Goal: Task Accomplishment & Management: Manage account settings

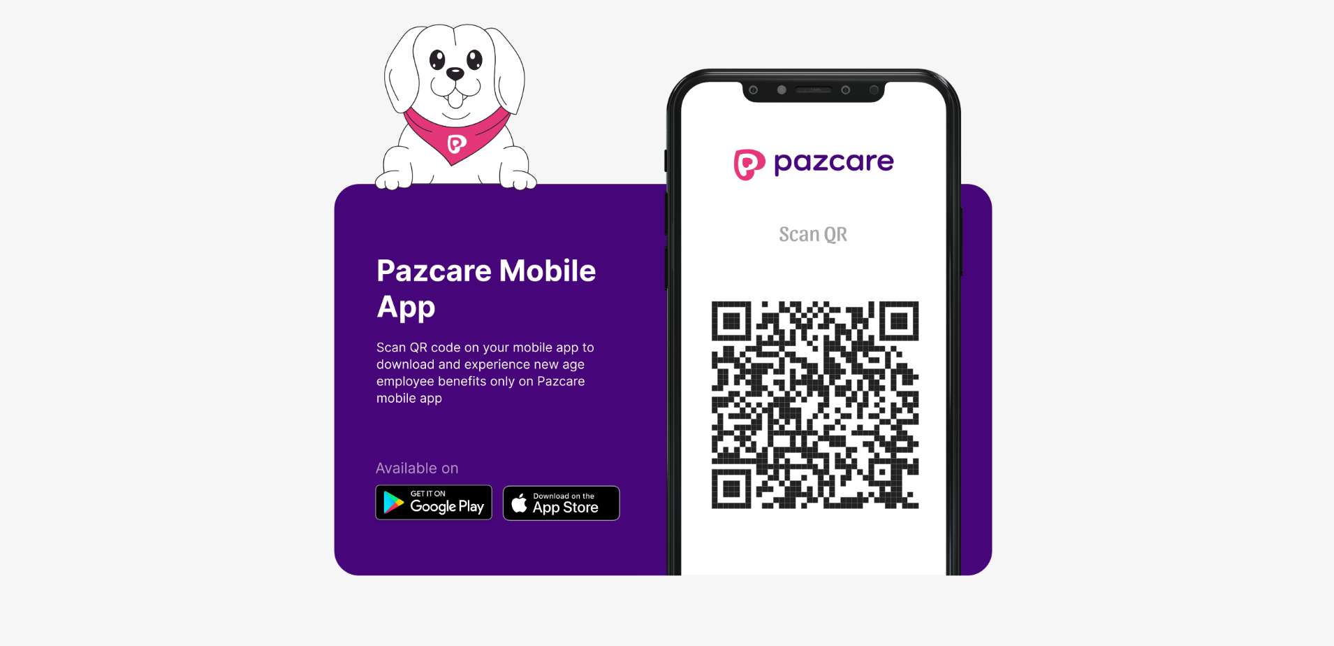
click at [463, 101] on img at bounding box center [667, 323] width 667 height 598
click at [551, 503] on img at bounding box center [667, 323] width 667 height 598
click at [827, 167] on img at bounding box center [667, 323] width 667 height 598
click at [811, 229] on img at bounding box center [667, 323] width 667 height 598
click at [819, 337] on img at bounding box center [667, 323] width 667 height 598
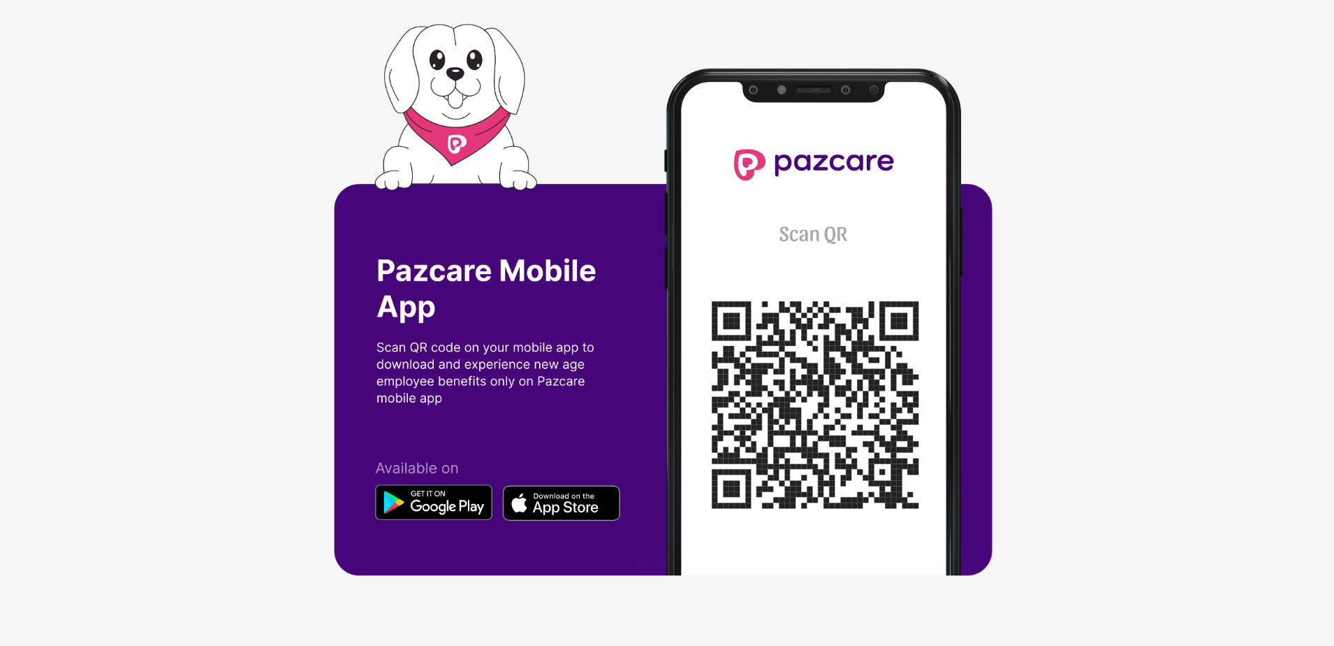
click at [859, 451] on img at bounding box center [667, 323] width 667 height 598
click at [821, 436] on img at bounding box center [667, 323] width 667 height 598
click at [818, 432] on img at bounding box center [667, 323] width 667 height 598
click at [818, 365] on img at bounding box center [667, 323] width 667 height 598
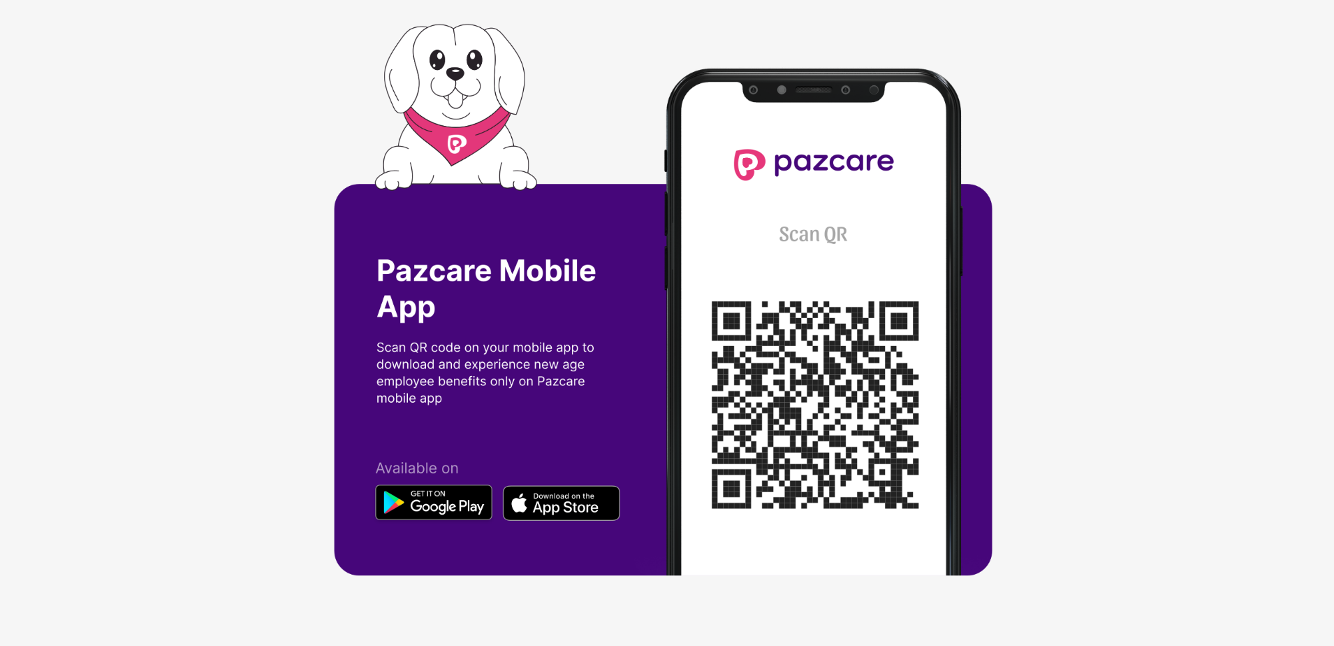
click at [818, 365] on img at bounding box center [667, 323] width 667 height 598
click at [530, 276] on img at bounding box center [667, 323] width 667 height 598
click at [446, 305] on img at bounding box center [667, 323] width 667 height 598
click at [488, 125] on img at bounding box center [667, 323] width 667 height 598
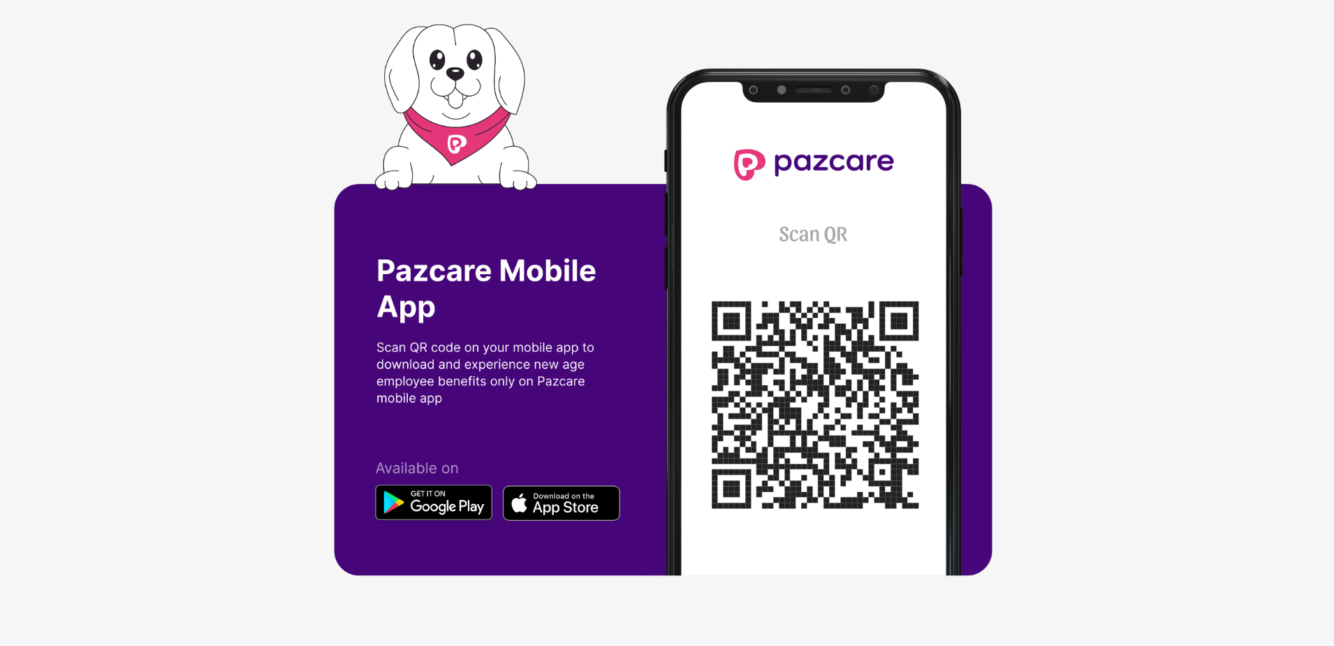
click at [815, 179] on img at bounding box center [667, 323] width 667 height 598
click at [821, 170] on img at bounding box center [667, 323] width 667 height 598
click at [813, 277] on img at bounding box center [667, 323] width 667 height 598
click at [819, 361] on img at bounding box center [667, 323] width 667 height 598
click at [818, 362] on img at bounding box center [667, 323] width 667 height 598
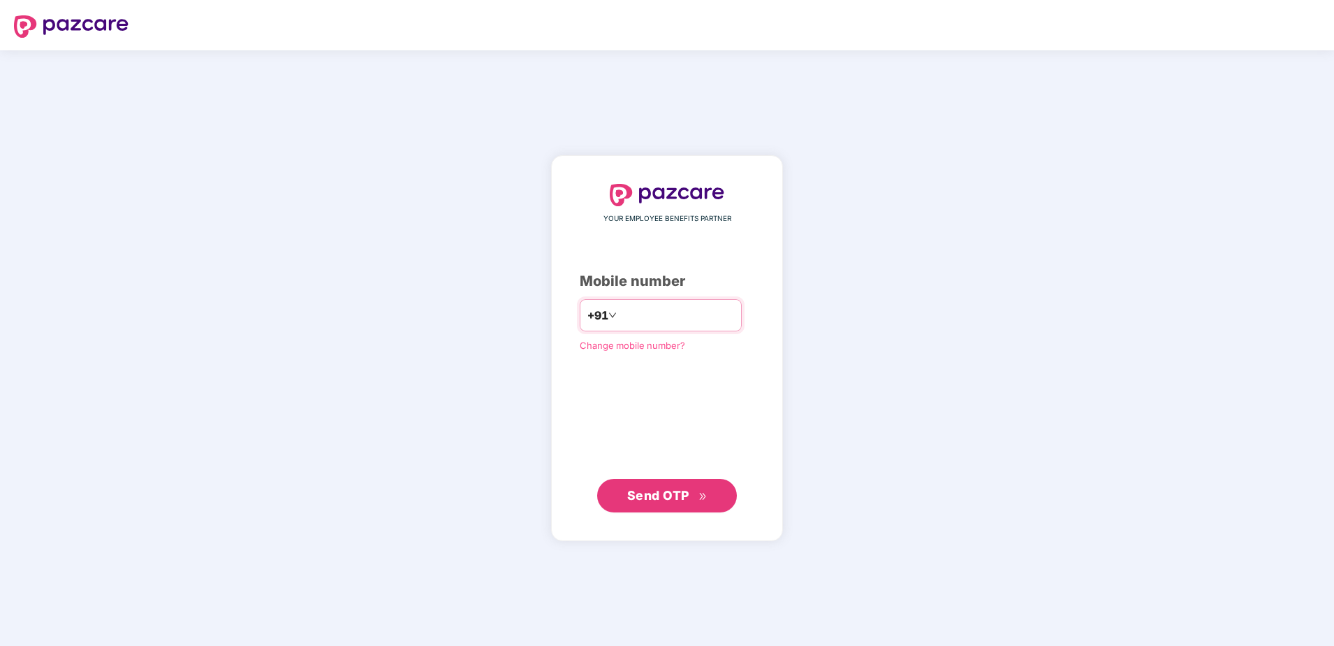
click at [626, 316] on input "number" at bounding box center [677, 315] width 115 height 22
click at [620, 320] on input "**********" at bounding box center [677, 315] width 115 height 22
type input "**********"
click at [649, 495] on span "Send OTP" at bounding box center [658, 495] width 62 height 15
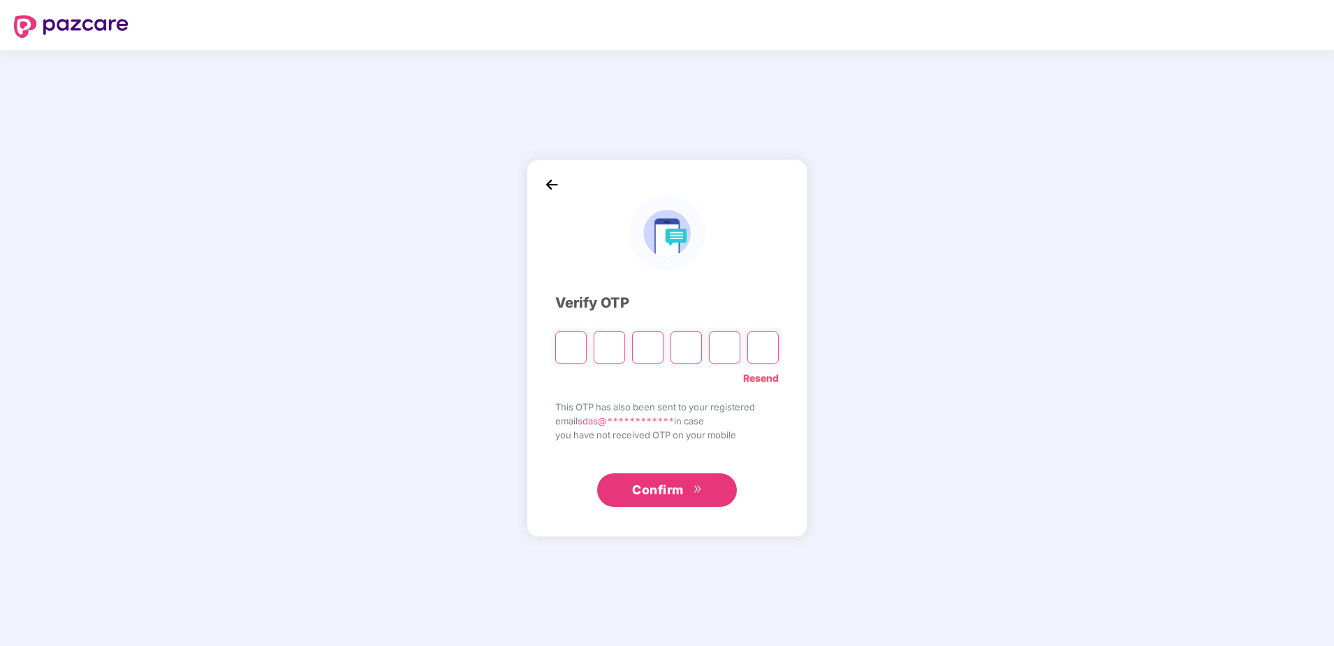
type input "*"
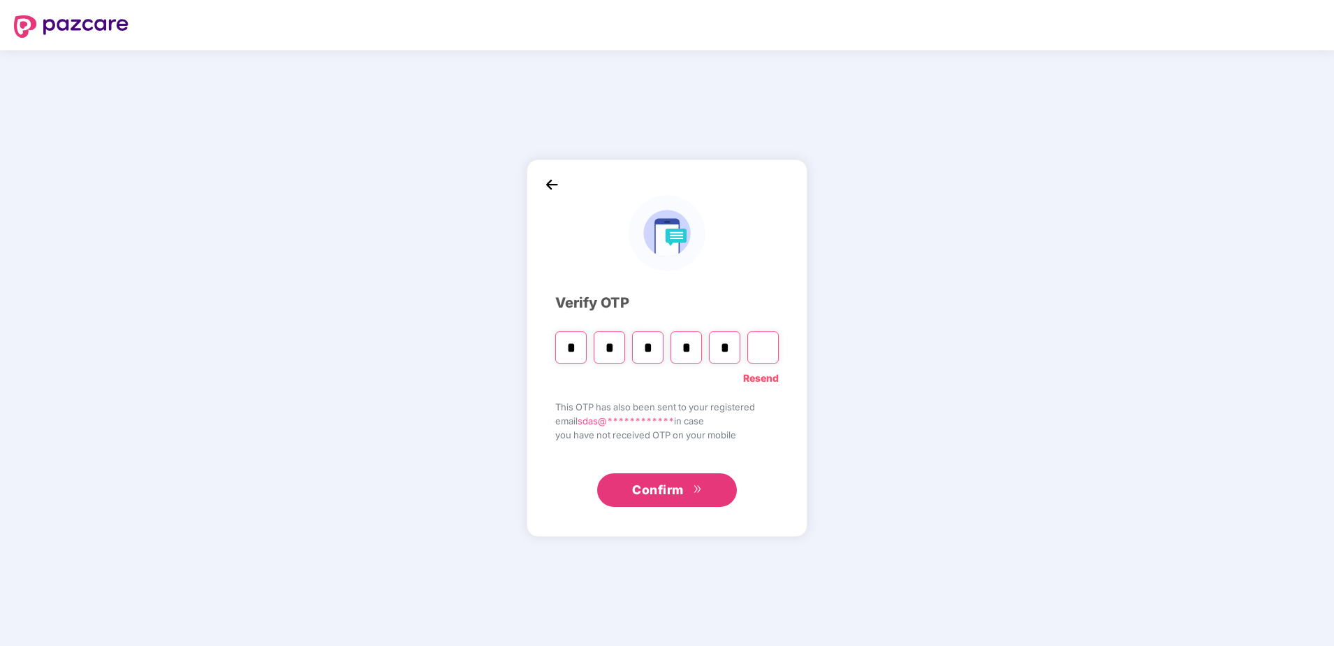
type input "*"
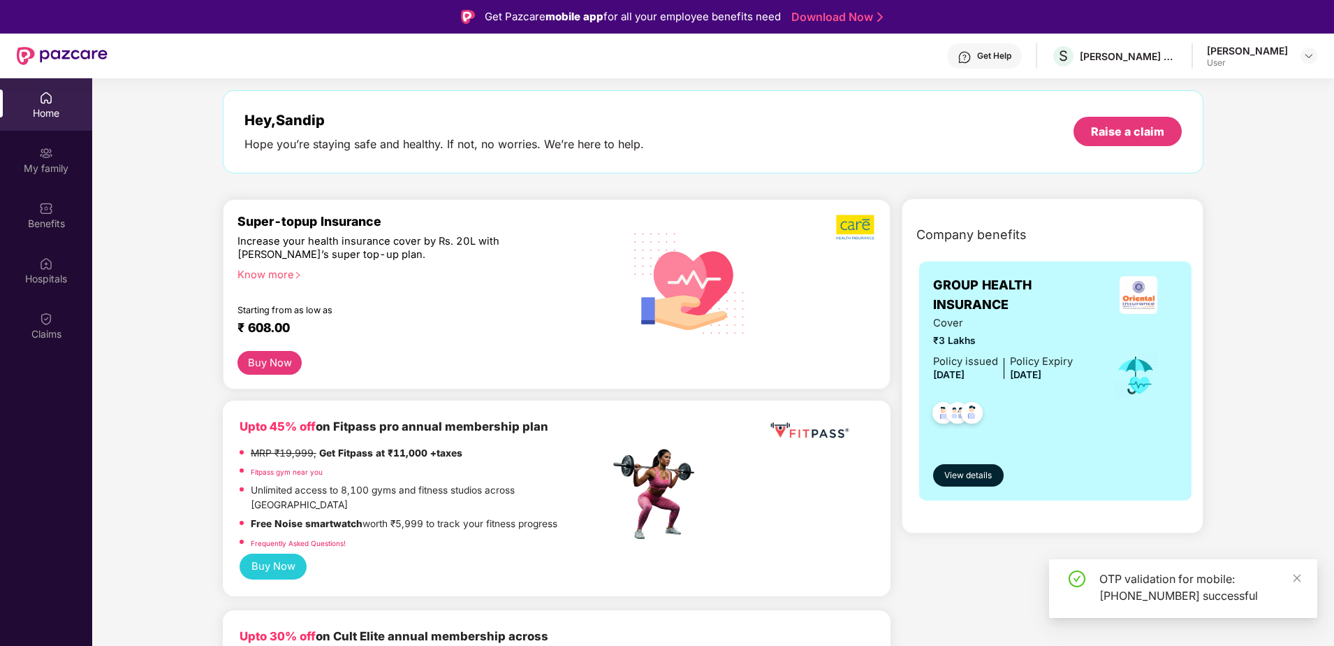
scroll to position [140, 0]
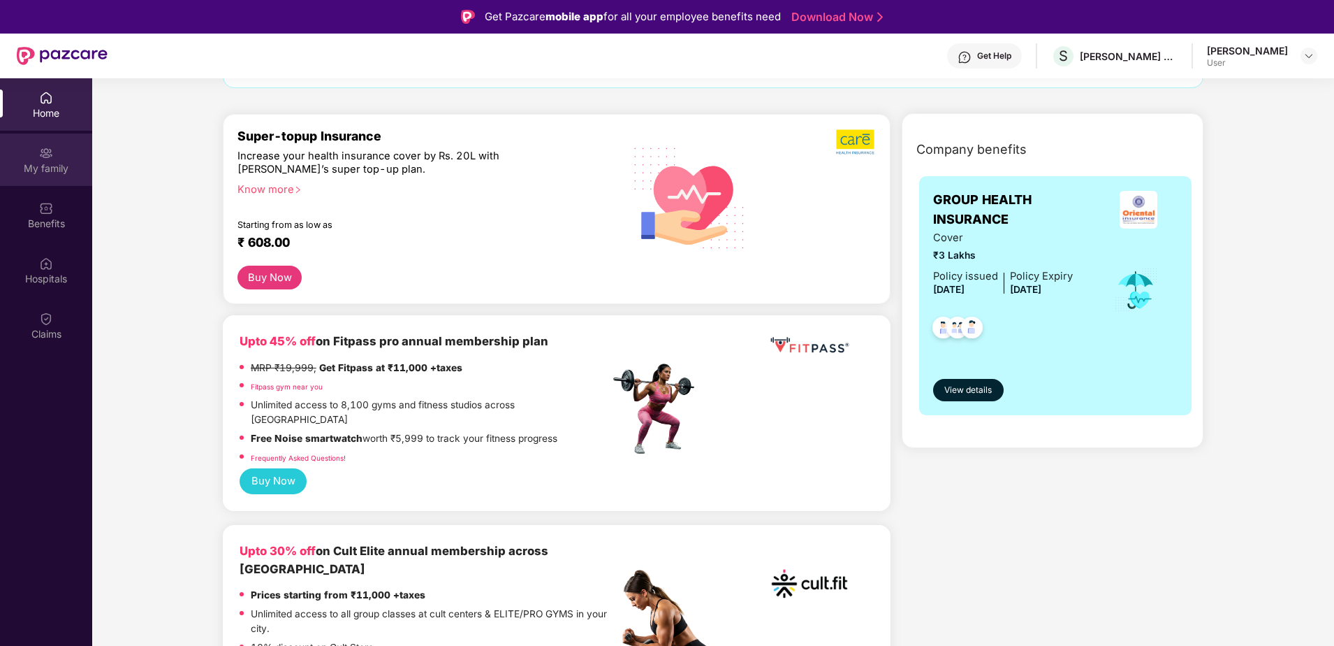
click at [52, 170] on div "My family" at bounding box center [46, 168] width 92 height 14
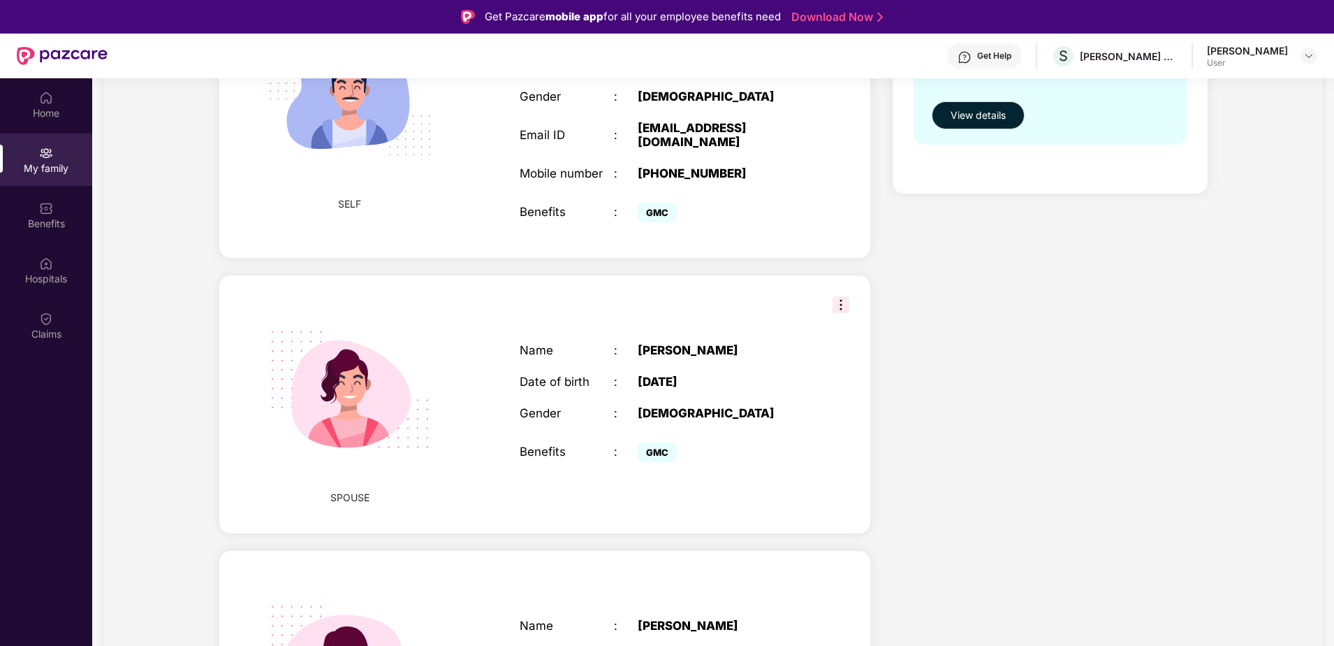
scroll to position [279, 0]
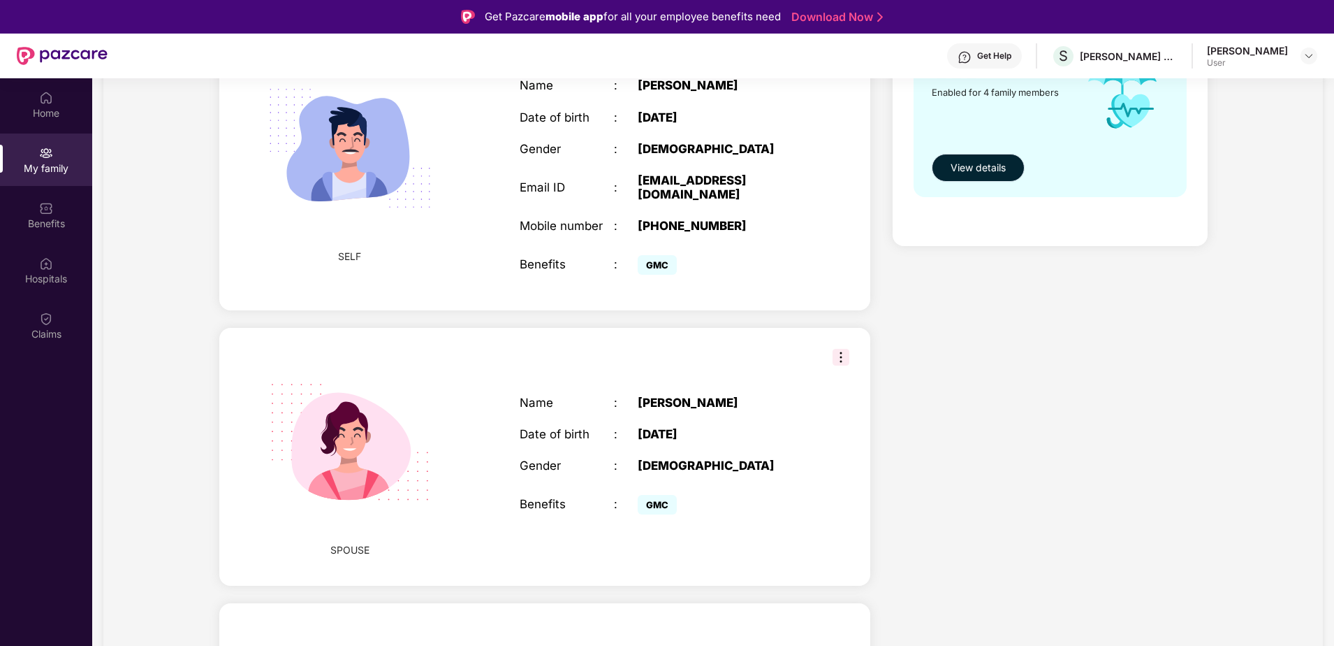
click at [970, 168] on span "View details" at bounding box center [978, 167] width 55 height 15
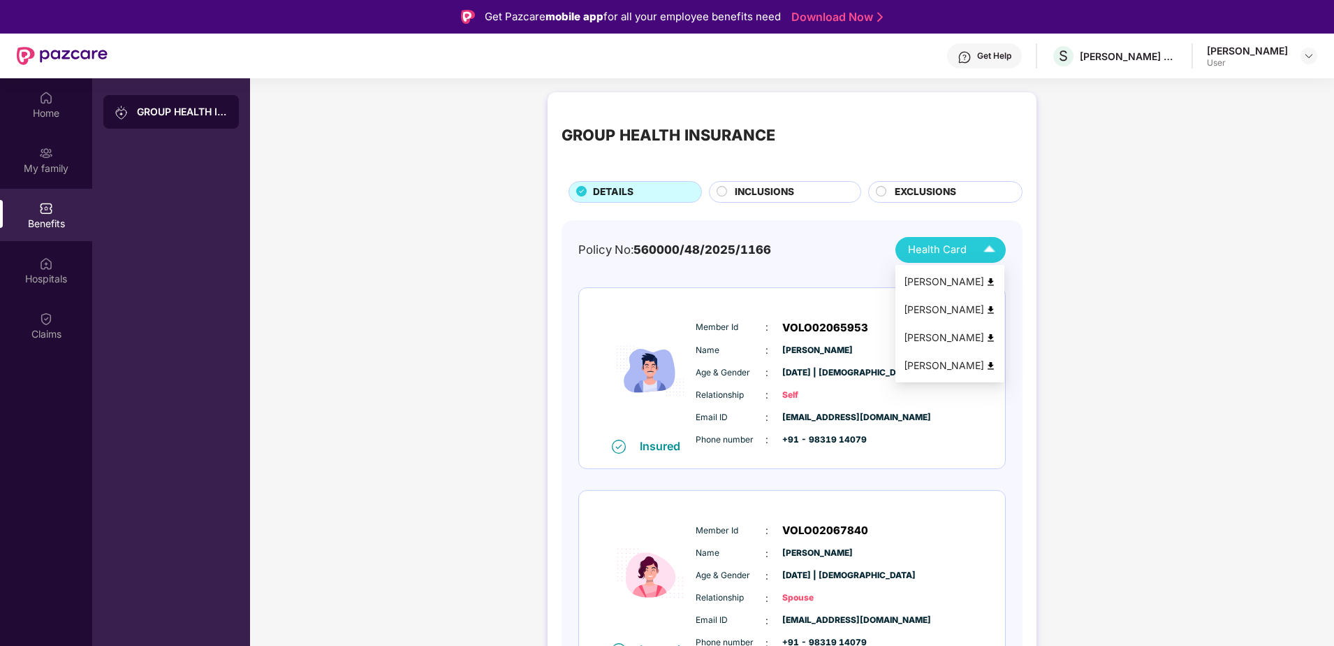
click at [988, 366] on img at bounding box center [991, 365] width 10 height 10
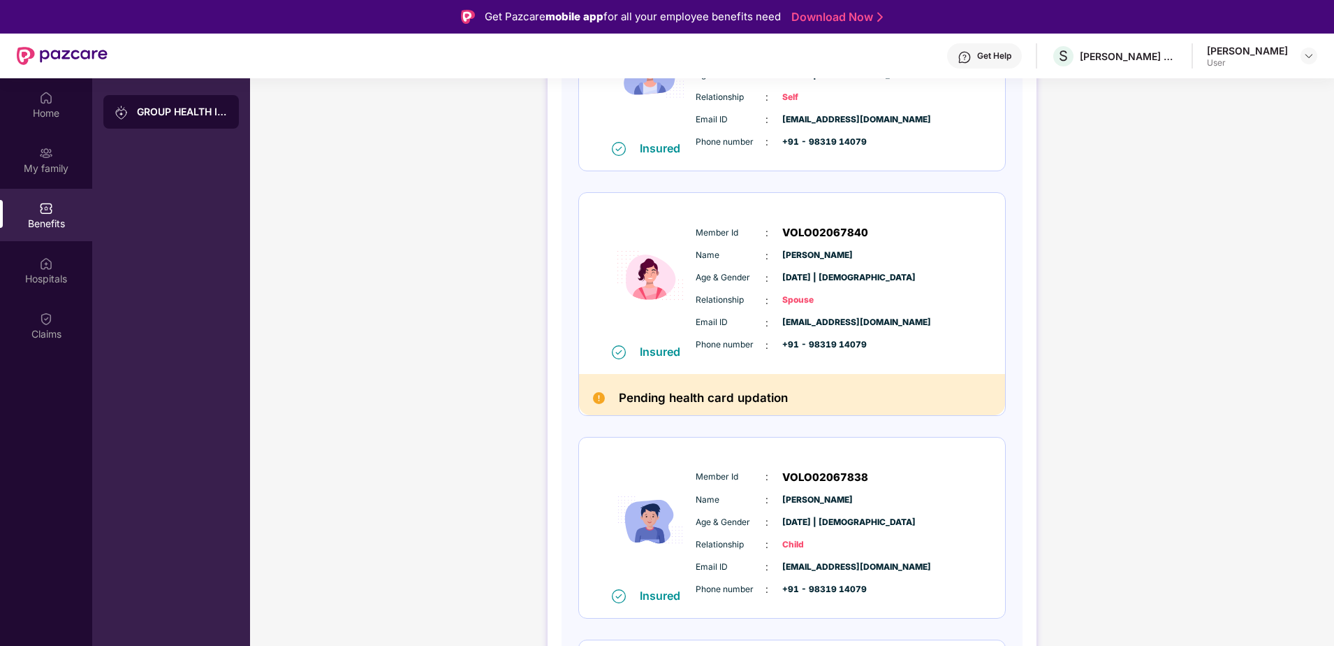
scroll to position [349, 0]
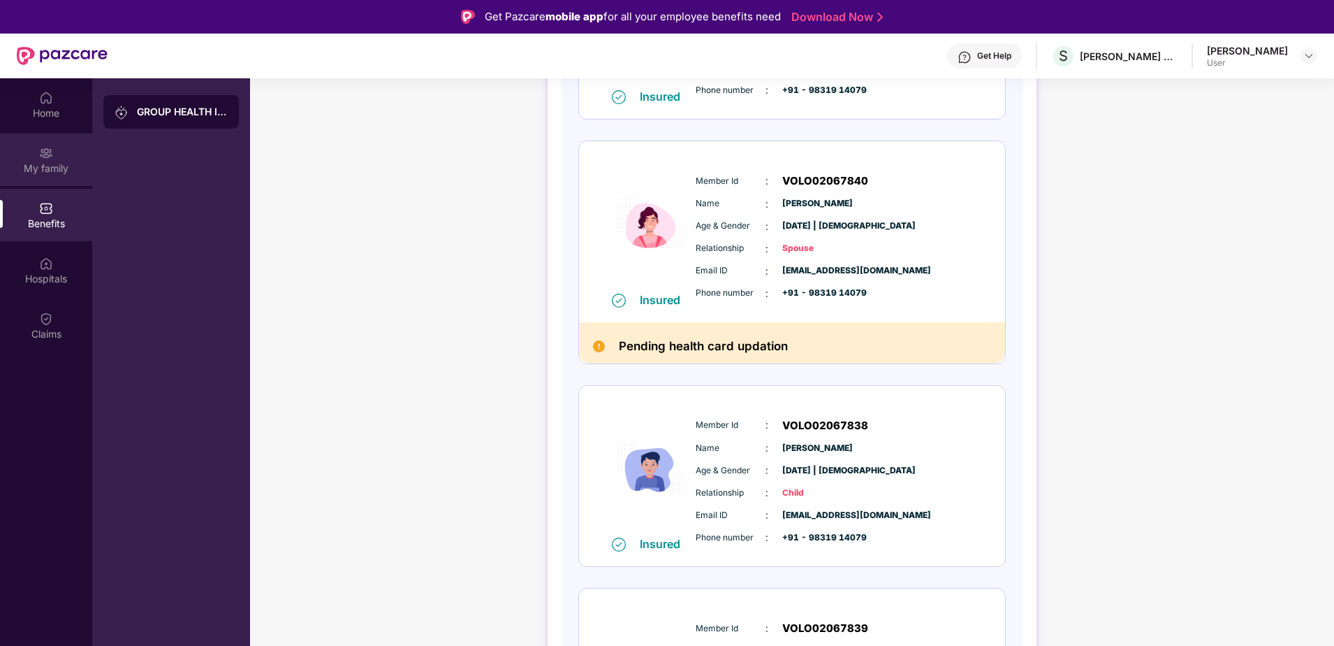
click at [45, 167] on div "My family" at bounding box center [46, 168] width 92 height 14
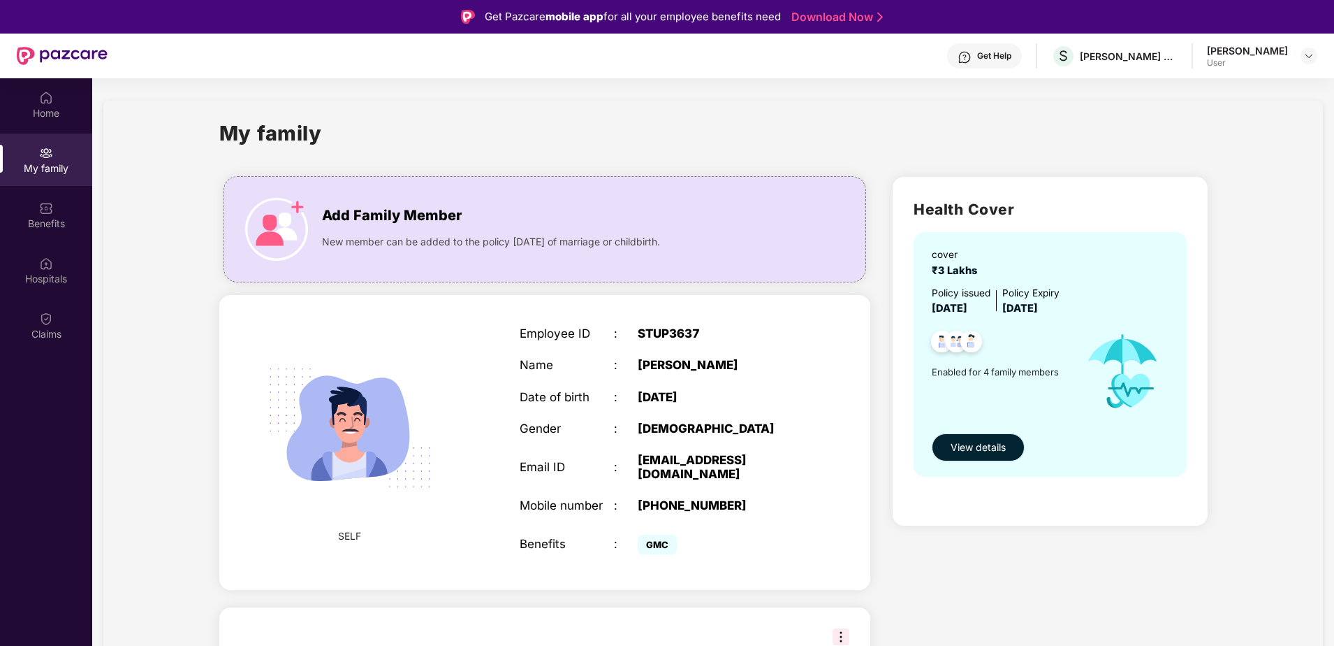
click at [984, 453] on span "View details" at bounding box center [978, 446] width 55 height 15
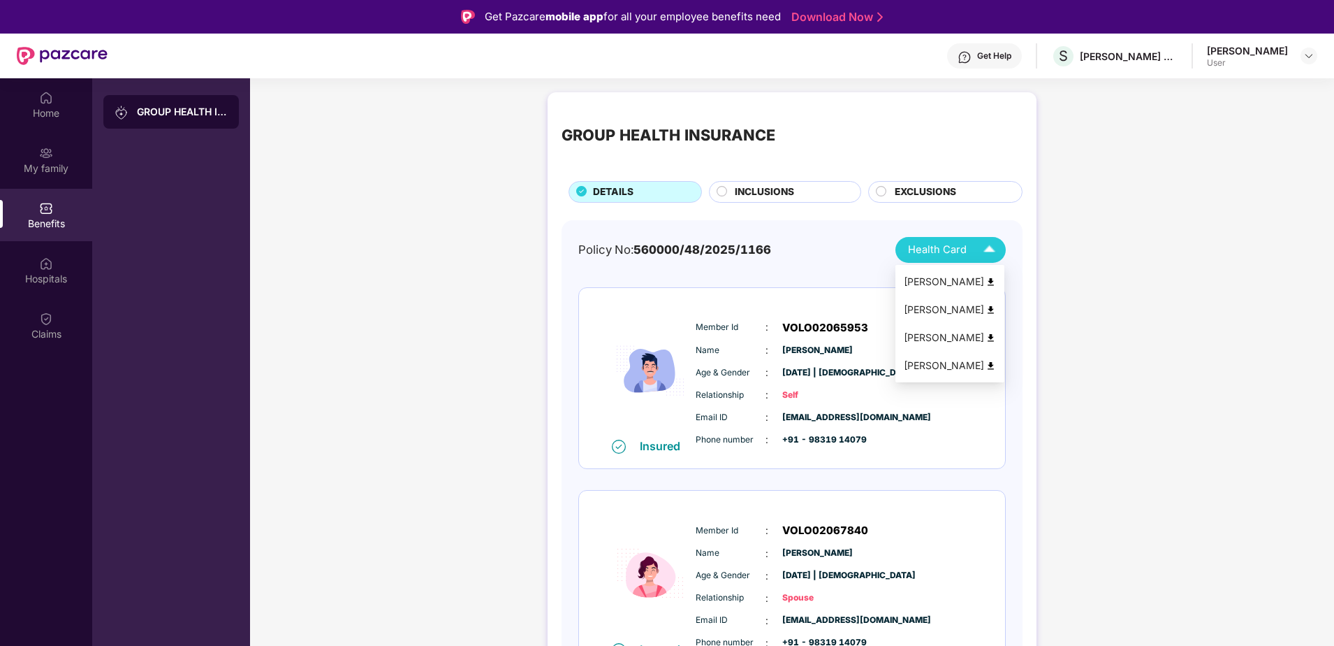
click at [991, 312] on img at bounding box center [991, 310] width 10 height 10
click at [984, 311] on div "Protima Das" at bounding box center [950, 309] width 92 height 15
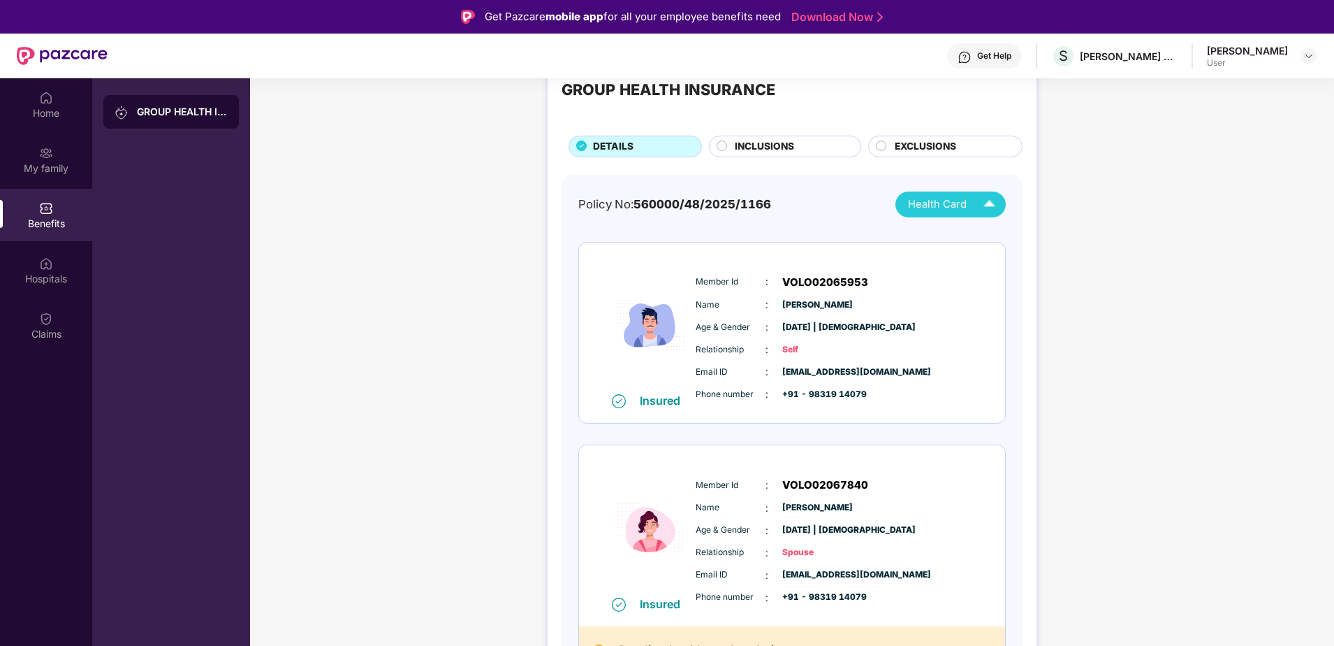
scroll to position [70, 0]
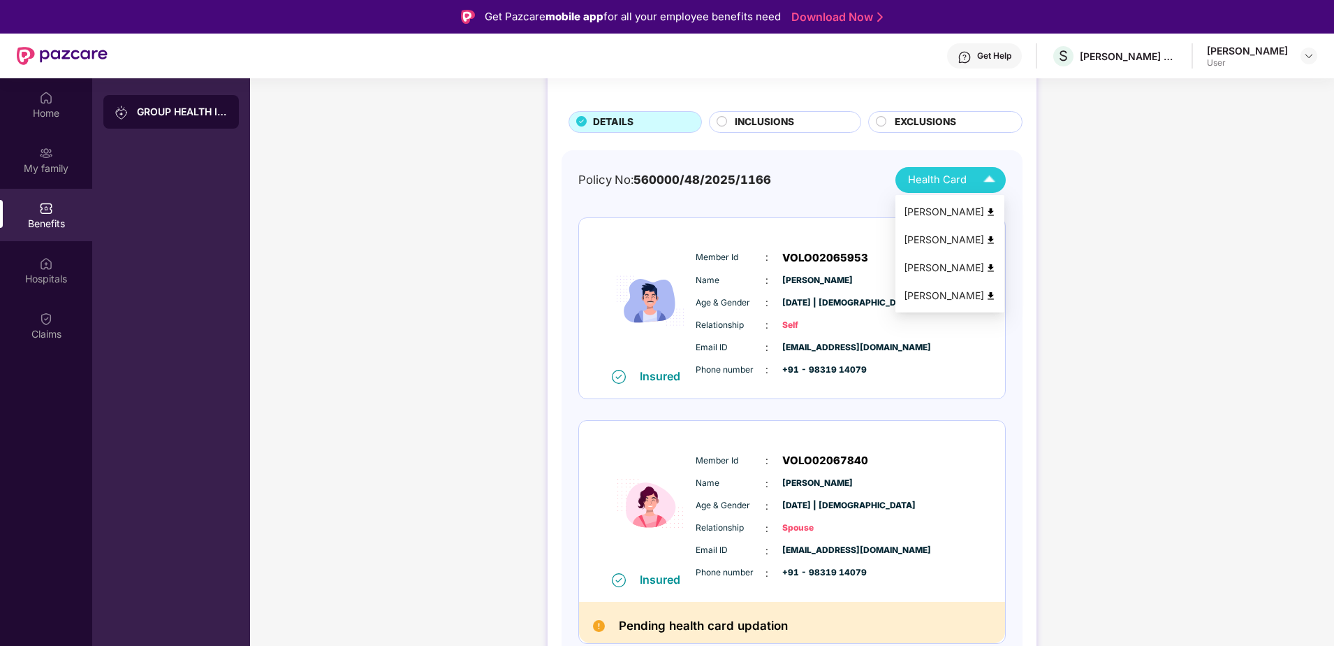
click at [990, 209] on img at bounding box center [991, 212] width 10 height 10
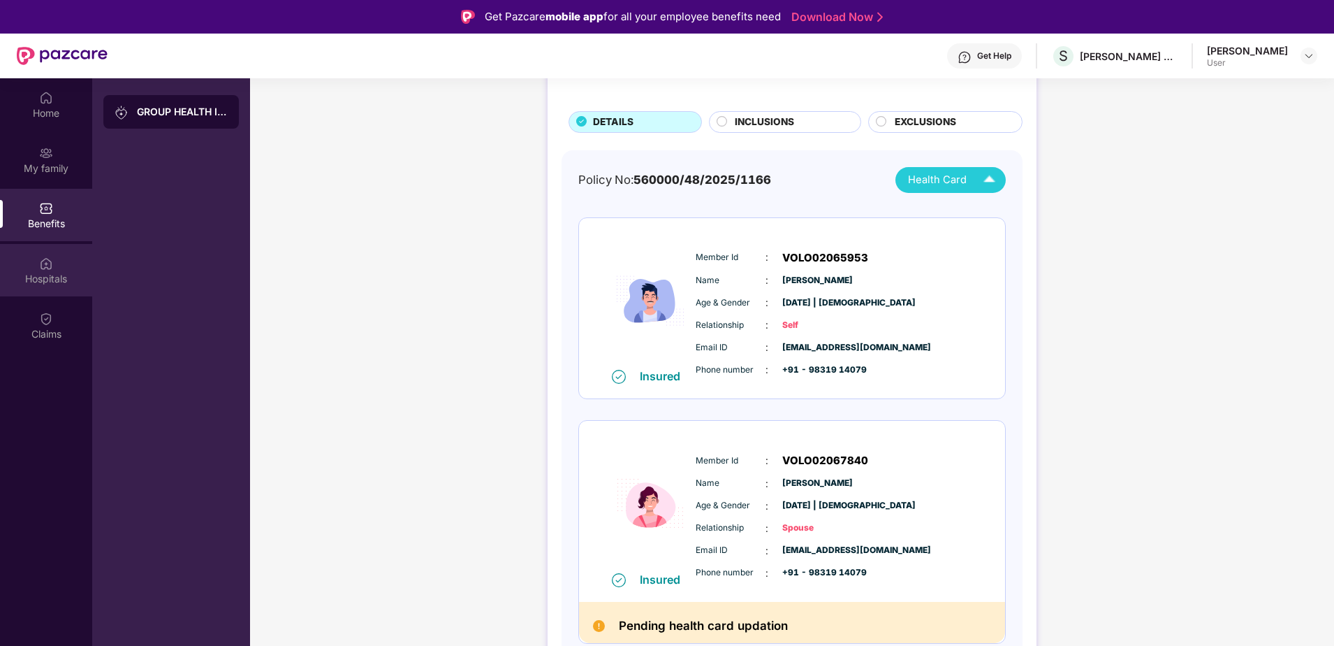
click at [52, 278] on div "Hospitals" at bounding box center [46, 279] width 92 height 14
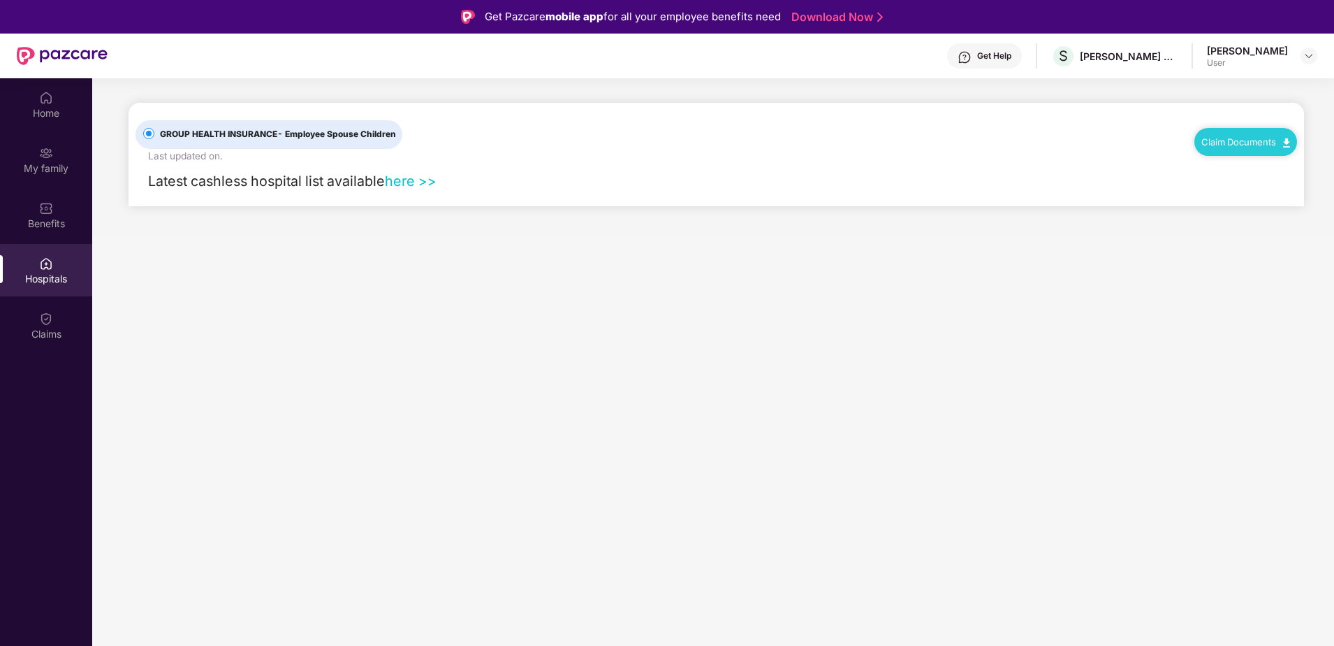
scroll to position [0, 0]
click at [410, 182] on link "here >>" at bounding box center [411, 181] width 52 height 17
